Goal: Task Accomplishment & Management: Use online tool/utility

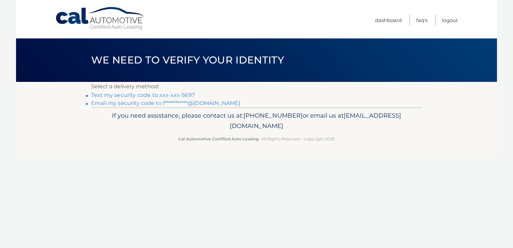
click at [158, 95] on link "Text my security code to xxx-xxx-5697" at bounding box center [143, 95] width 104 height 6
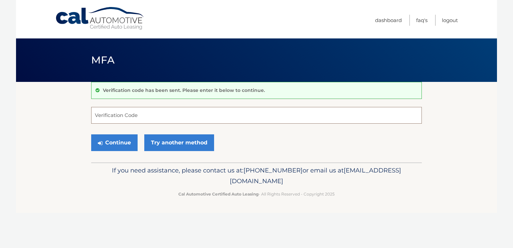
click at [241, 118] on input "Verification Code" at bounding box center [256, 115] width 331 height 17
type input "285685"
click at [116, 140] on button "Continue" at bounding box center [114, 142] width 46 height 17
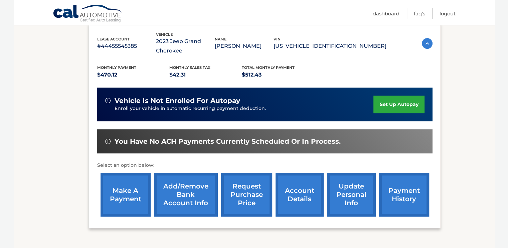
scroll to position [119, 0]
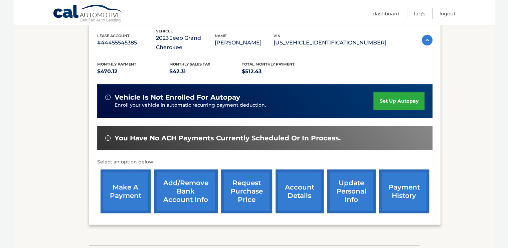
click at [120, 194] on link "make a payment" at bounding box center [126, 191] width 50 height 44
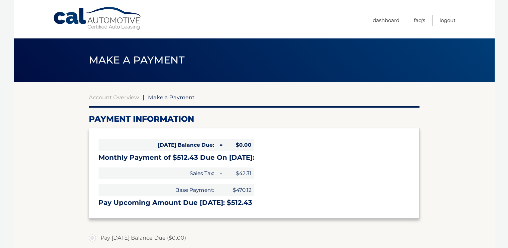
select select "NjQxNTM2MDAtYzMwMy00NjlmLTg4YzAtMGEyNmNjYzkxZDAw"
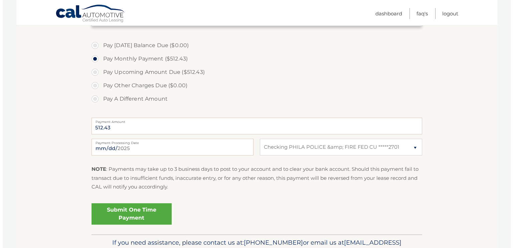
scroll to position [193, 0]
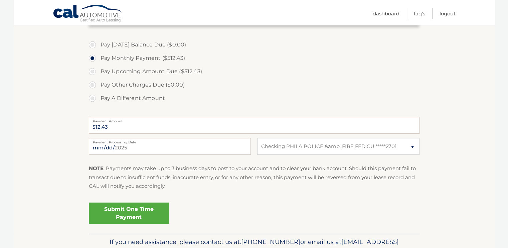
click at [159, 219] on link "Submit One Time Payment" at bounding box center [129, 213] width 80 height 21
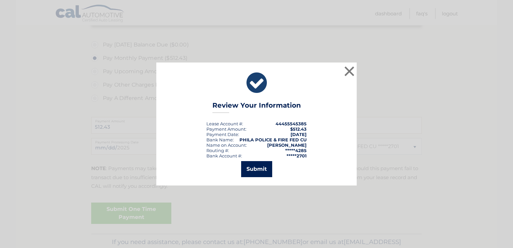
click at [262, 169] on button "Submit" at bounding box center [256, 169] width 31 height 16
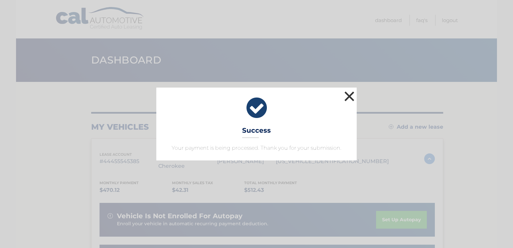
click at [347, 96] on button "×" at bounding box center [349, 96] width 13 height 13
